Goal: Transaction & Acquisition: Purchase product/service

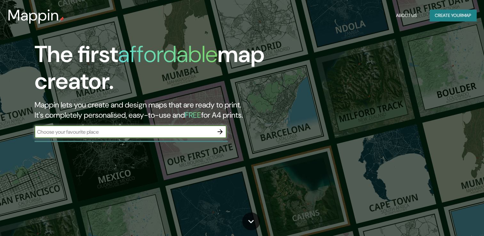
click at [148, 134] on input "text" at bounding box center [124, 131] width 179 height 7
type input "khobar"
click at [219, 133] on icon "button" at bounding box center [220, 132] width 8 height 8
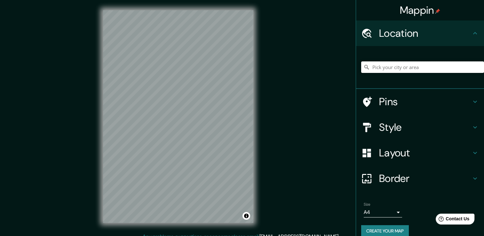
click at [385, 65] on input "Pick your city or area" at bounding box center [422, 67] width 123 height 12
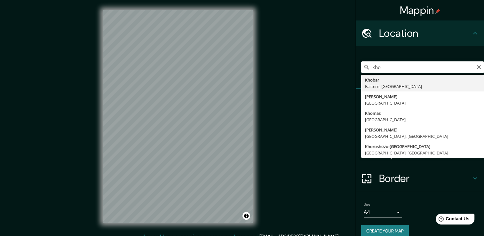
type input "Khobar, Eastern, [GEOGRAPHIC_DATA]"
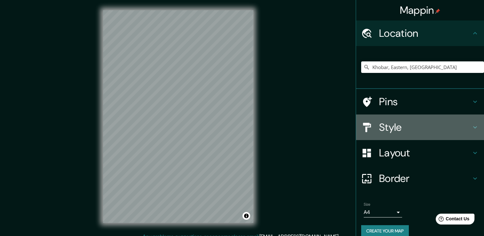
click at [398, 123] on h4 "Style" at bounding box center [425, 127] width 92 height 13
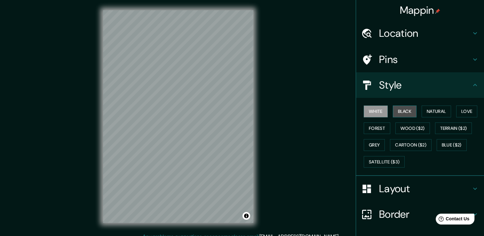
click at [406, 111] on button "Black" at bounding box center [405, 112] width 24 height 12
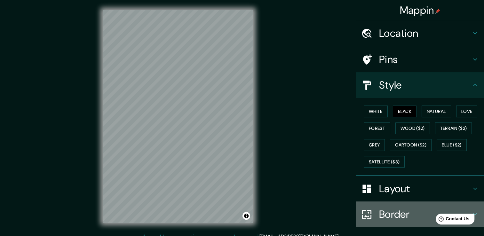
click at [392, 219] on h4 "Border" at bounding box center [425, 214] width 92 height 13
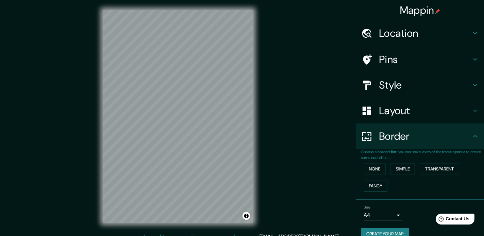
scroll to position [11, 0]
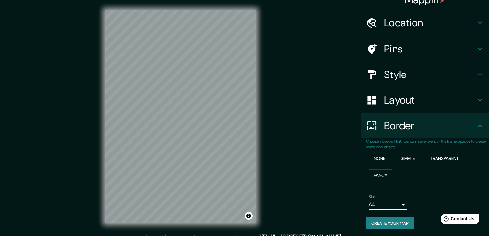
click at [394, 206] on body "Mappin Location [GEOGRAPHIC_DATA], [GEOGRAPHIC_DATA], [GEOGRAPHIC_DATA] Pins St…" at bounding box center [244, 118] width 489 height 236
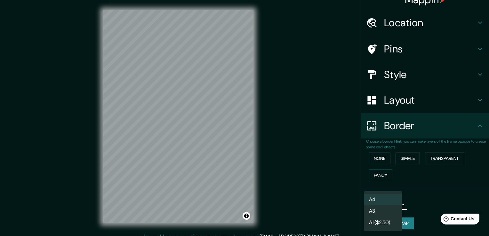
click at [381, 212] on li "A3" at bounding box center [383, 211] width 38 height 12
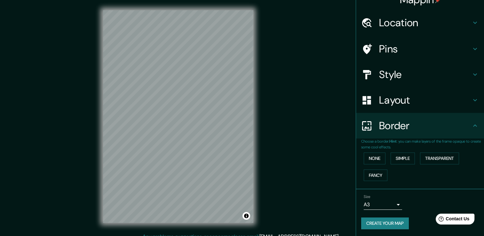
drag, startPoint x: 254, startPoint y: 156, endPoint x: 259, endPoint y: 157, distance: 5.4
click at [259, 157] on div "© Mapbox © OpenStreetMap Improve this map" at bounding box center [178, 116] width 171 height 233
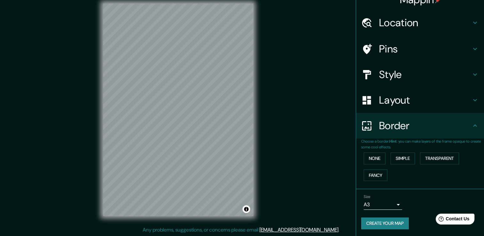
scroll to position [7, 0]
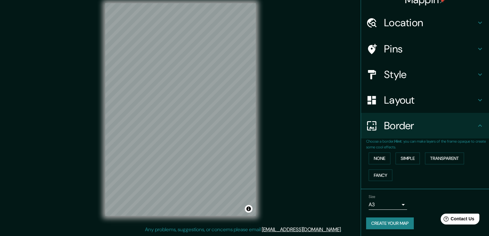
click at [380, 208] on body "Mappin Location [GEOGRAPHIC_DATA], [GEOGRAPHIC_DATA], [GEOGRAPHIC_DATA] Pins St…" at bounding box center [244, 111] width 489 height 236
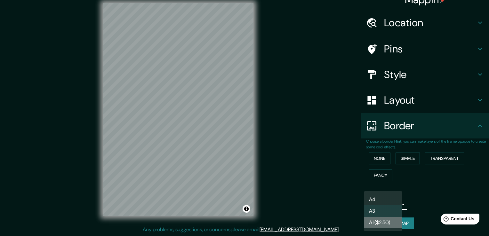
click at [390, 219] on li "A1 ($2.50)" at bounding box center [383, 223] width 38 height 12
click at [387, 206] on body "Mappin Location [GEOGRAPHIC_DATA], [GEOGRAPHIC_DATA], [GEOGRAPHIC_DATA] Pins St…" at bounding box center [244, 111] width 489 height 236
click at [383, 210] on li "A3" at bounding box center [383, 211] width 38 height 12
type input "a4"
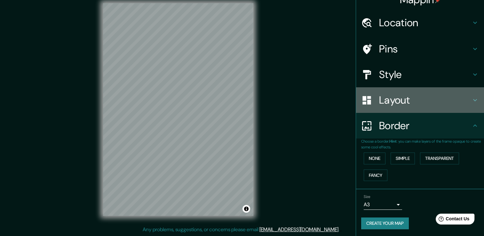
click at [401, 103] on h4 "Layout" at bounding box center [425, 100] width 92 height 13
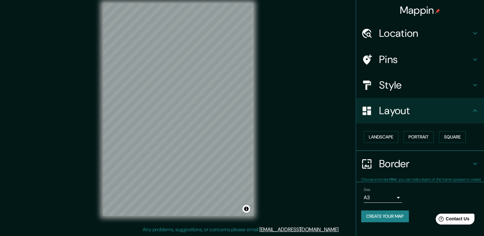
scroll to position [0, 0]
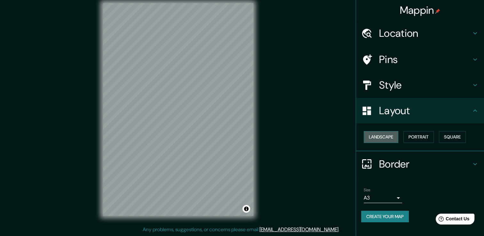
click at [385, 136] on button "Landscape" at bounding box center [381, 137] width 35 height 12
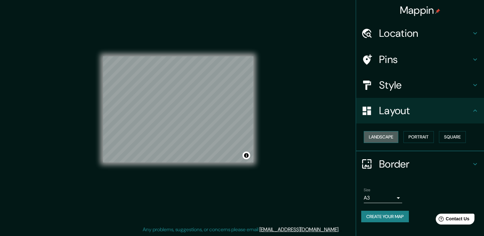
click at [385, 136] on button "Landscape" at bounding box center [381, 137] width 35 height 12
drag, startPoint x: 413, startPoint y: 139, endPoint x: 422, endPoint y: 139, distance: 9.0
click at [413, 139] on button "Portrait" at bounding box center [418, 137] width 30 height 12
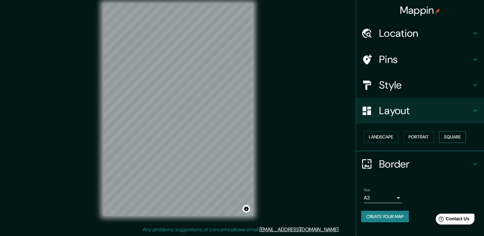
click at [449, 139] on button "Square" at bounding box center [452, 137] width 27 height 12
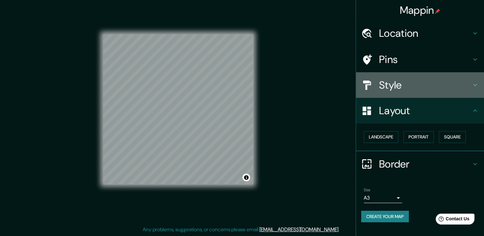
click at [434, 92] on div "Style" at bounding box center [420, 85] width 128 height 26
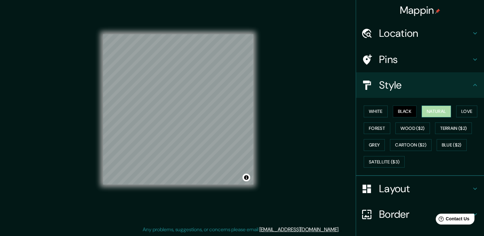
click at [426, 112] on button "Natural" at bounding box center [436, 112] width 29 height 12
click at [465, 112] on button "Love" at bounding box center [466, 112] width 21 height 12
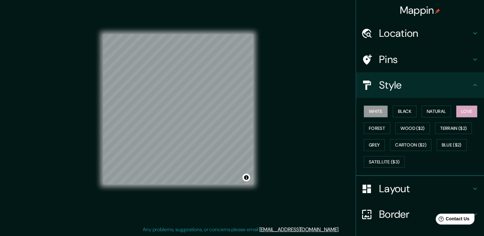
click at [372, 109] on button "White" at bounding box center [376, 112] width 24 height 12
click at [403, 114] on button "Black" at bounding box center [405, 112] width 24 height 12
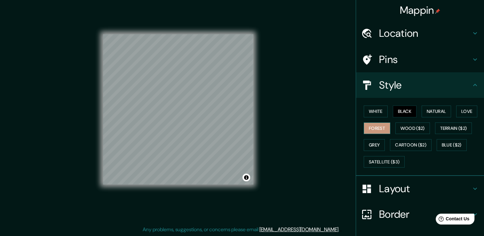
click at [376, 127] on button "Forest" at bounding box center [377, 129] width 27 height 12
click at [370, 140] on button "Grey" at bounding box center [374, 145] width 21 height 12
click at [409, 110] on button "Black" at bounding box center [405, 112] width 24 height 12
click at [194, 93] on div at bounding box center [194, 92] width 5 height 5
click at [193, 155] on div at bounding box center [192, 155] width 5 height 5
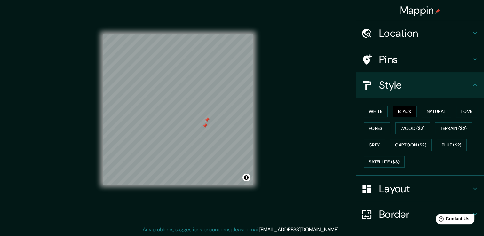
click at [204, 34] on div at bounding box center [178, 34] width 150 height 0
click at [207, 117] on div at bounding box center [206, 118] width 5 height 5
click at [208, 112] on div at bounding box center [208, 112] width 5 height 5
click at [366, 112] on button "White" at bounding box center [376, 112] width 24 height 12
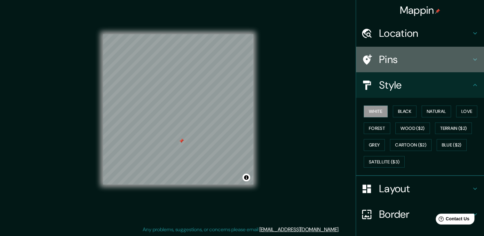
click at [411, 65] on h4 "Pins" at bounding box center [425, 59] width 92 height 13
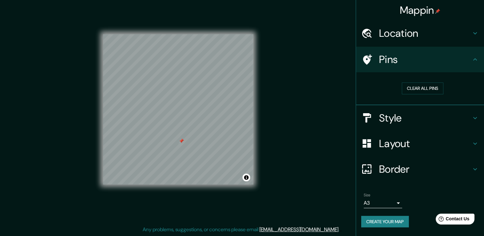
click at [180, 143] on div at bounding box center [181, 141] width 5 height 5
click at [423, 86] on button "Clear all pins" at bounding box center [423, 89] width 42 height 12
